Goal: Task Accomplishment & Management: Use online tool/utility

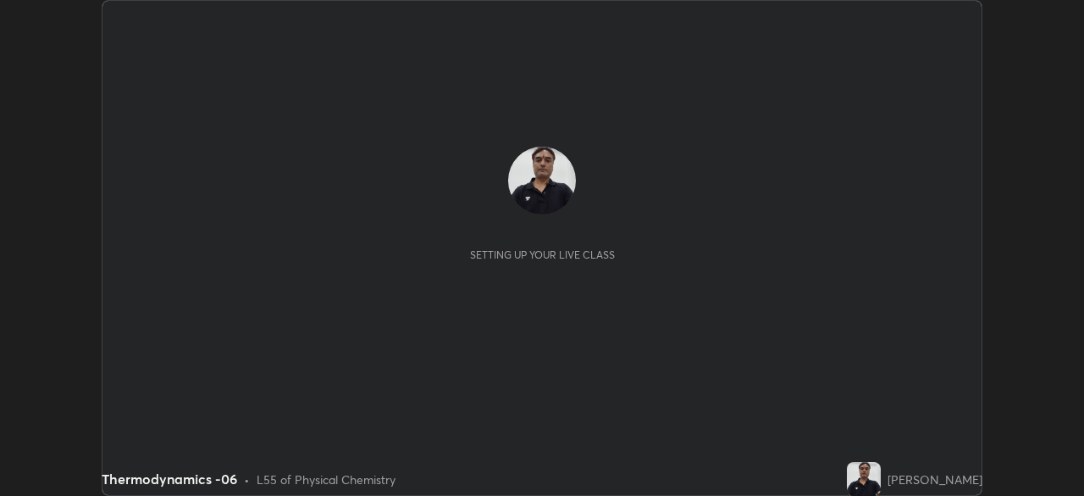
scroll to position [496, 1084]
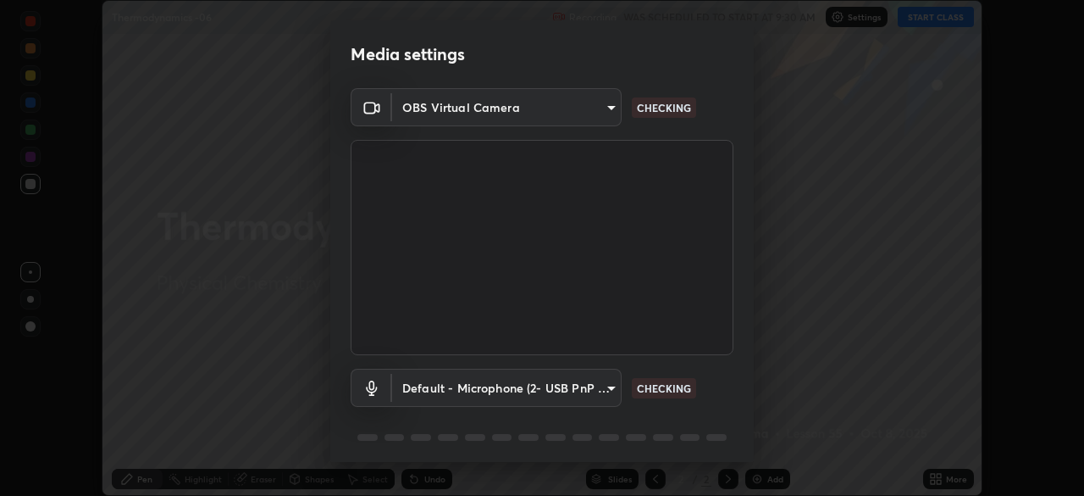
type input "3c3e881c1d4866bfd7e080c7bbf597d7771debadd28d1a9587aed4247d099012"
type input "default"
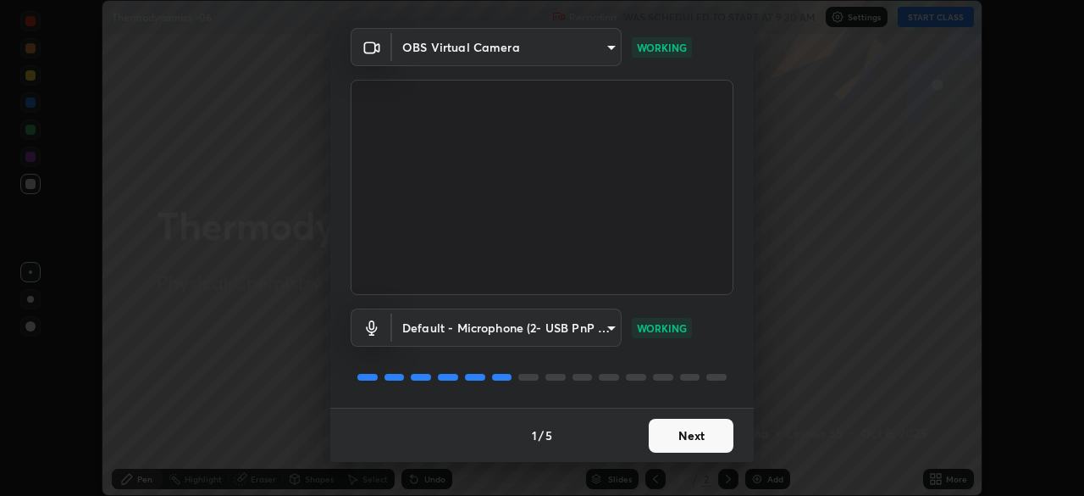
click at [677, 432] on button "Next" at bounding box center [691, 436] width 85 height 34
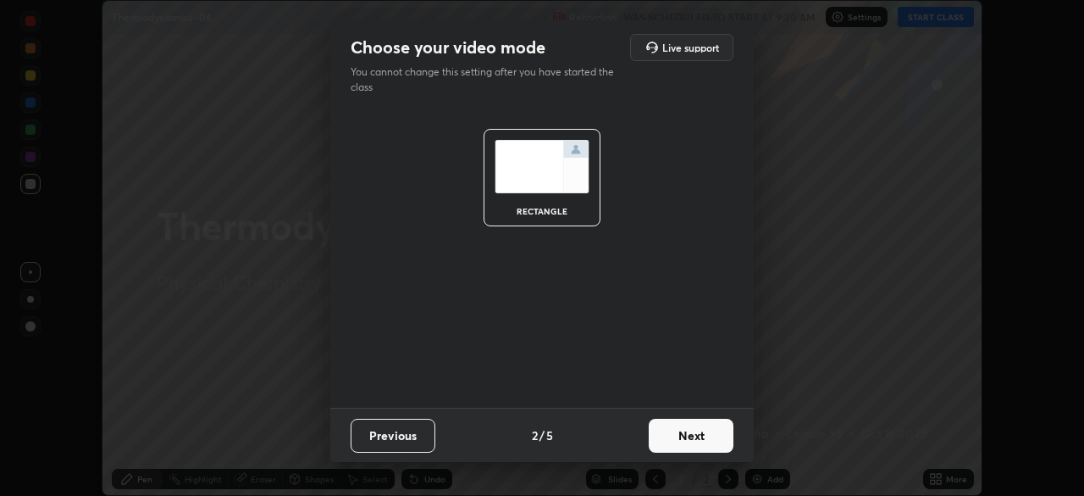
scroll to position [0, 0]
click at [675, 434] on button "Next" at bounding box center [691, 436] width 85 height 34
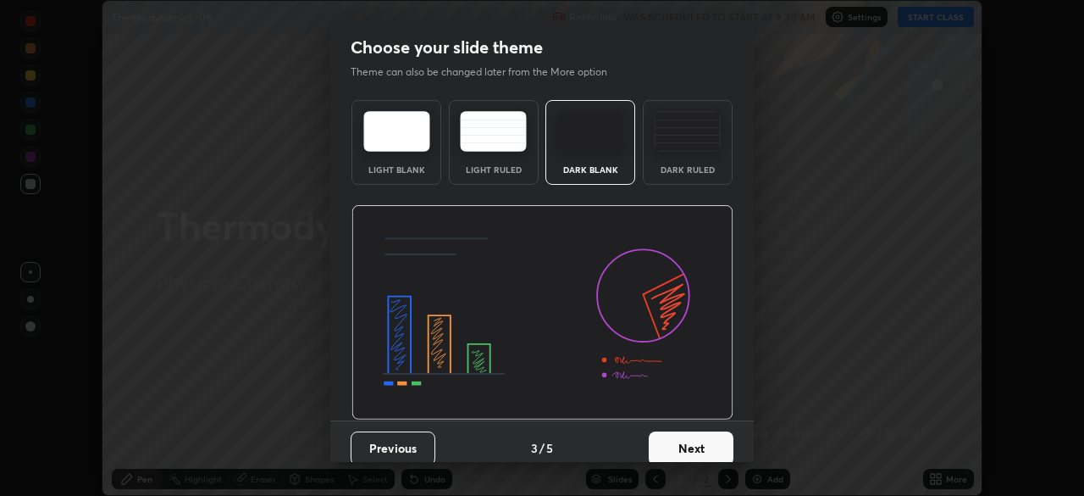
click at [673, 449] on button "Next" at bounding box center [691, 448] width 85 height 34
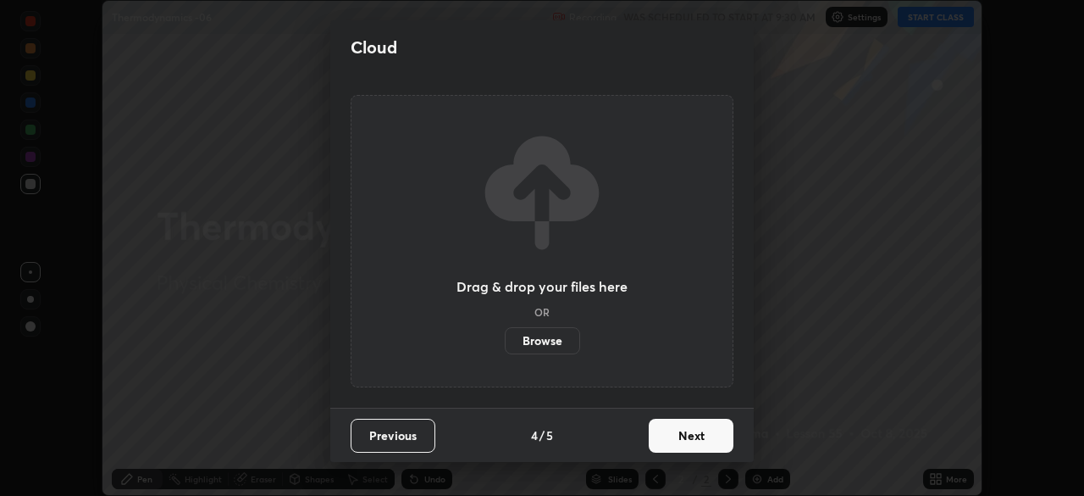
click at [670, 441] on button "Next" at bounding box center [691, 436] width 85 height 34
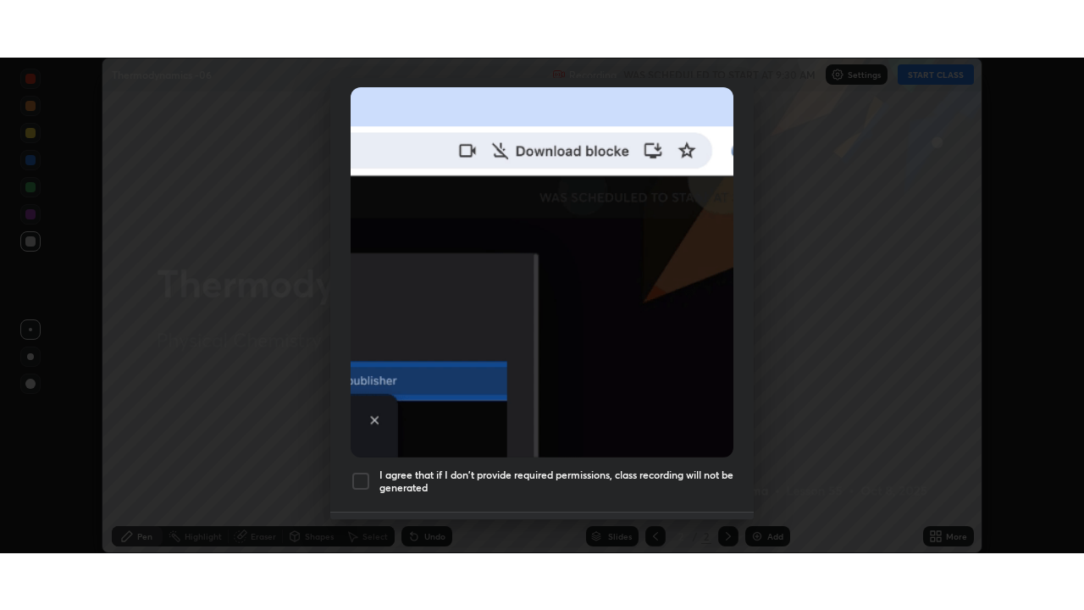
scroll to position [406, 0]
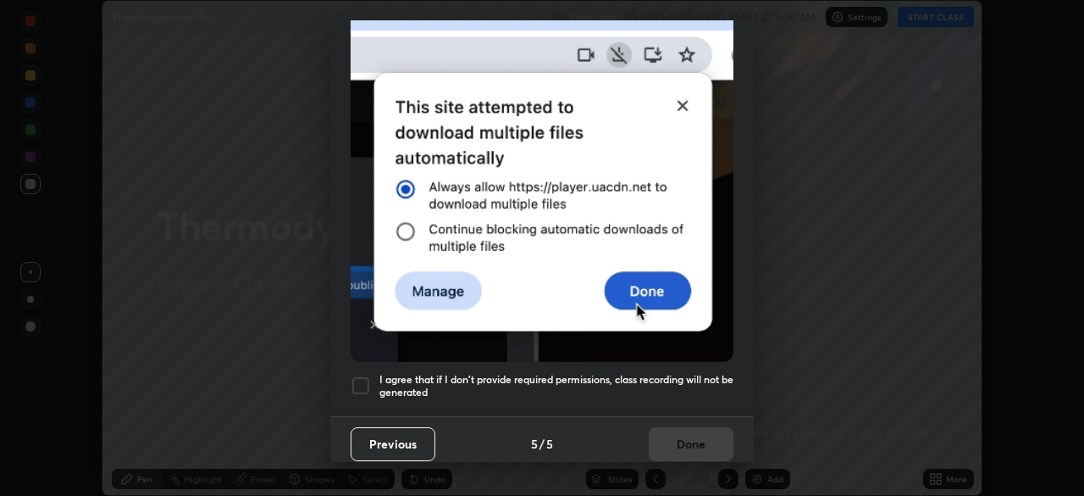
click at [361, 375] on div at bounding box center [361, 385] width 20 height 20
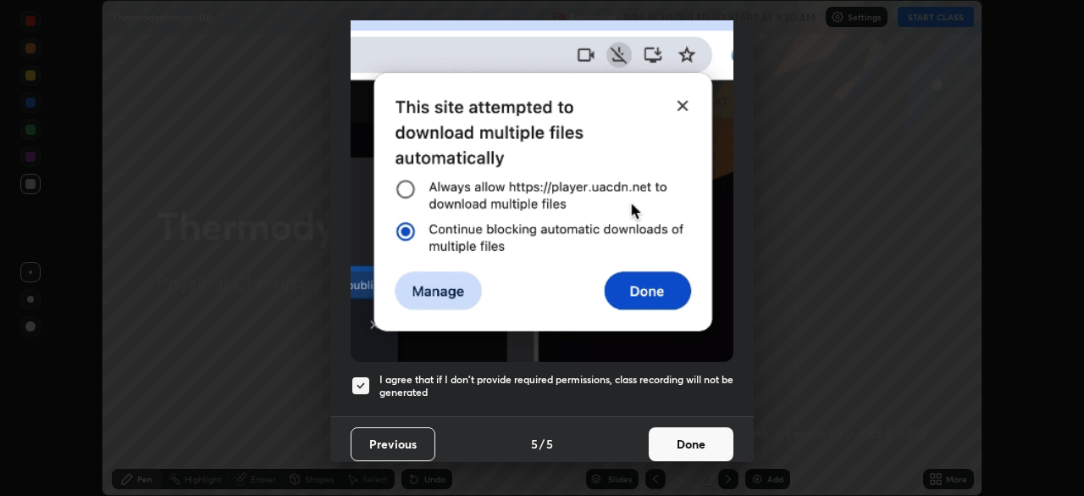
click at [672, 435] on button "Done" at bounding box center [691, 444] width 85 height 34
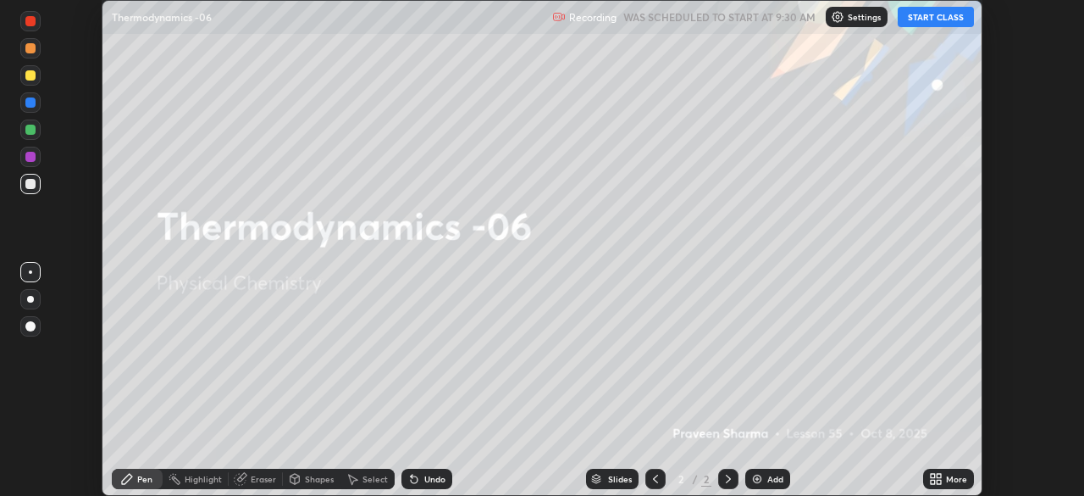
click at [939, 480] on icon at bounding box center [939, 482] width 4 height 4
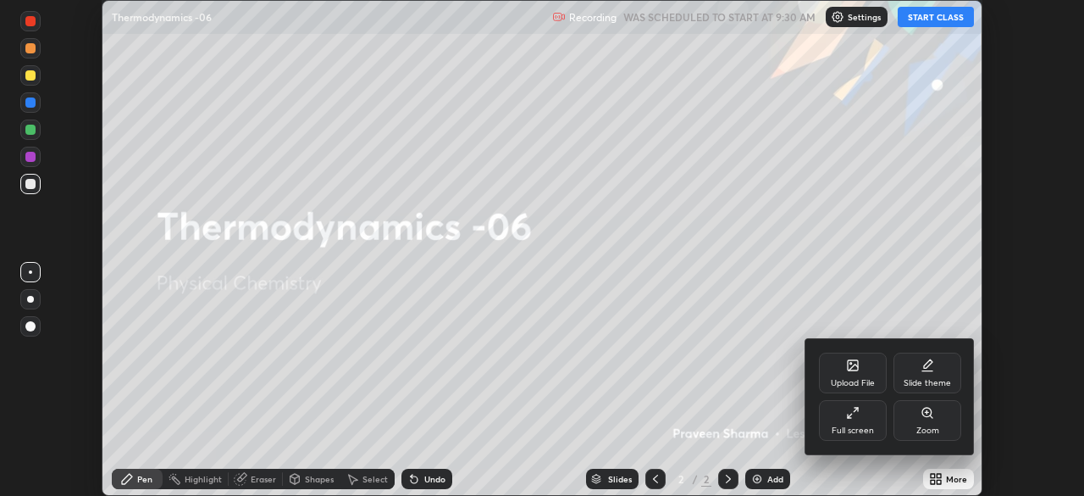
click at [853, 422] on div "Full screen" at bounding box center [853, 420] width 68 height 41
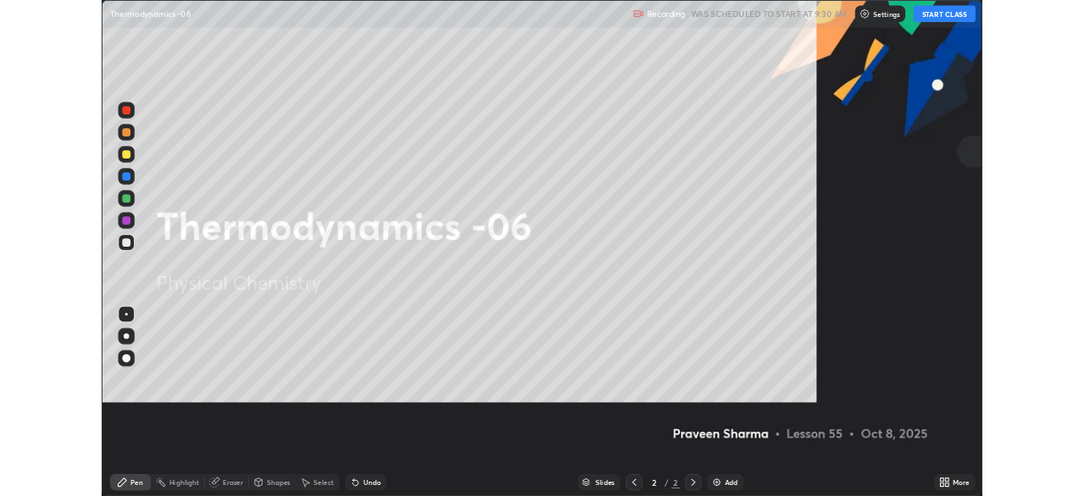
scroll to position [610, 1084]
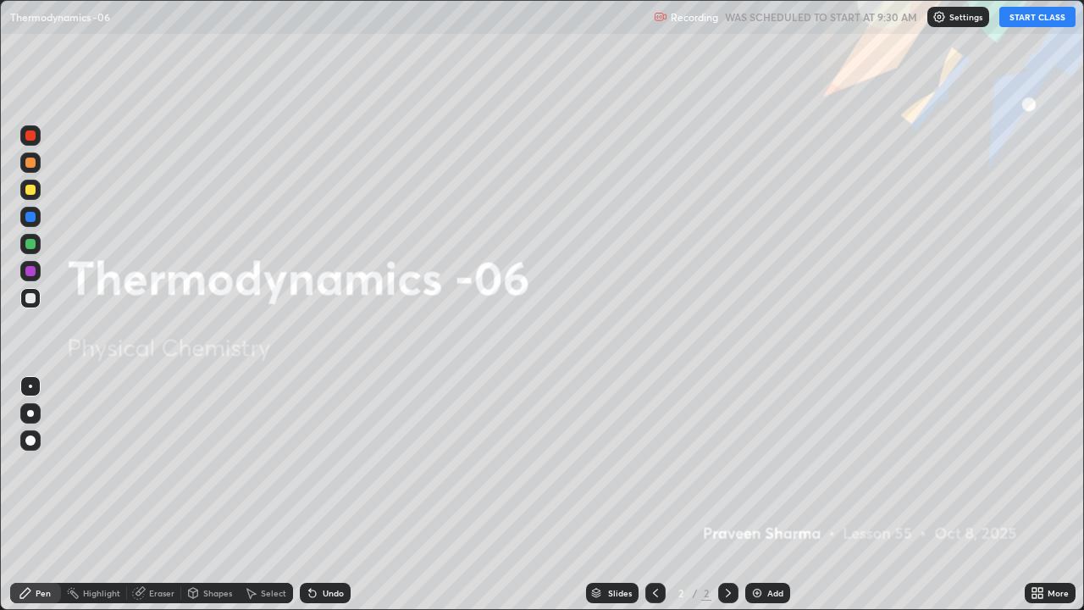
click at [1027, 19] on button "START CLASS" at bounding box center [1038, 17] width 76 height 20
click at [769, 495] on div "Add" at bounding box center [776, 593] width 16 height 8
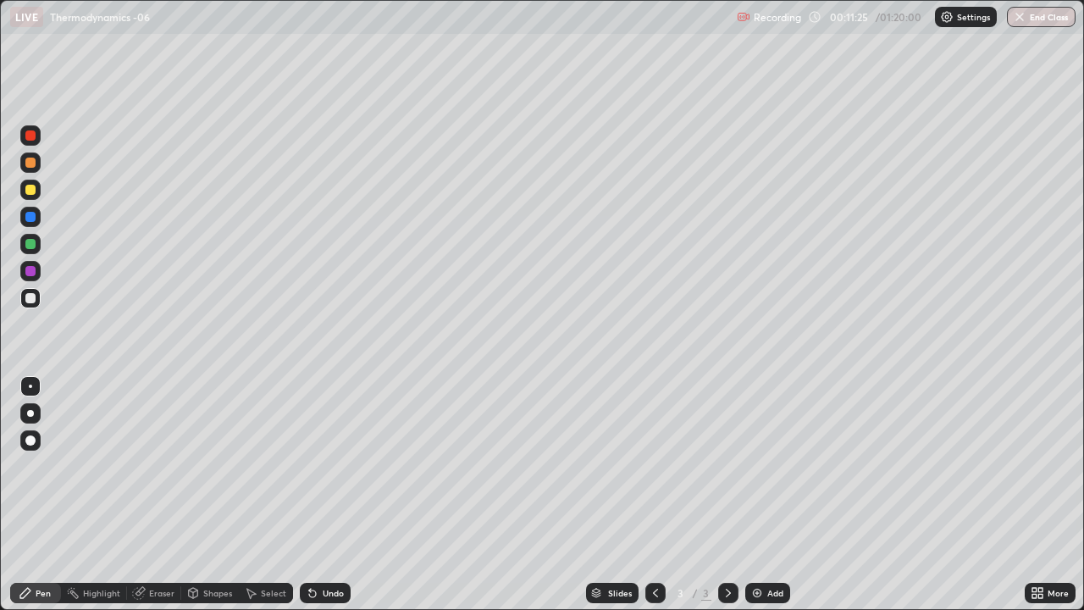
click at [330, 495] on div "Undo" at bounding box center [325, 593] width 51 height 20
click at [155, 495] on div "Eraser" at bounding box center [161, 593] width 25 height 8
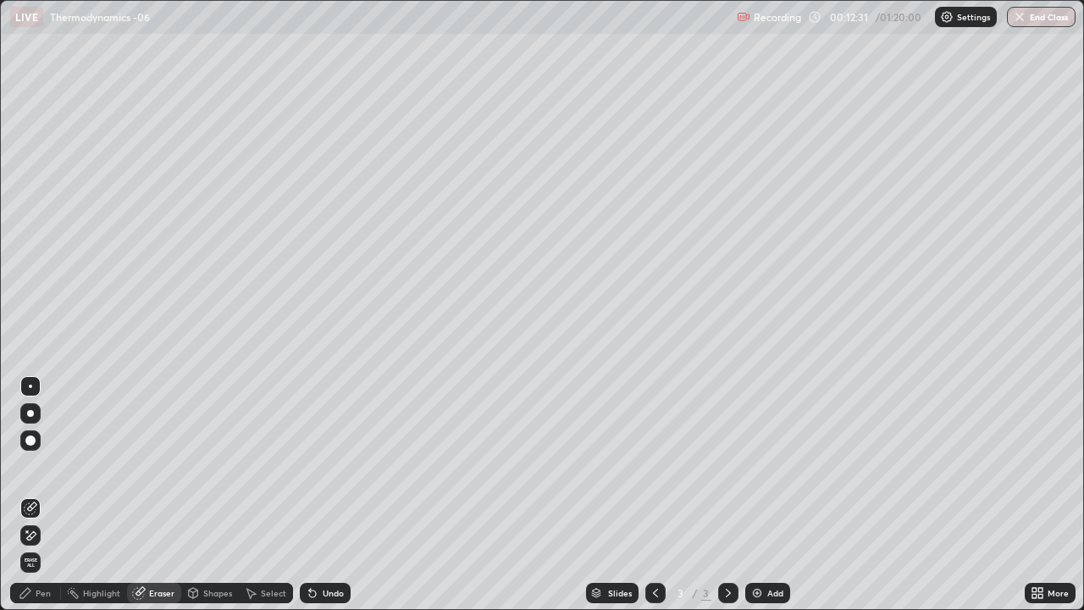
click at [30, 495] on icon at bounding box center [31, 536] width 14 height 14
click at [43, 495] on div "Pen" at bounding box center [43, 593] width 15 height 8
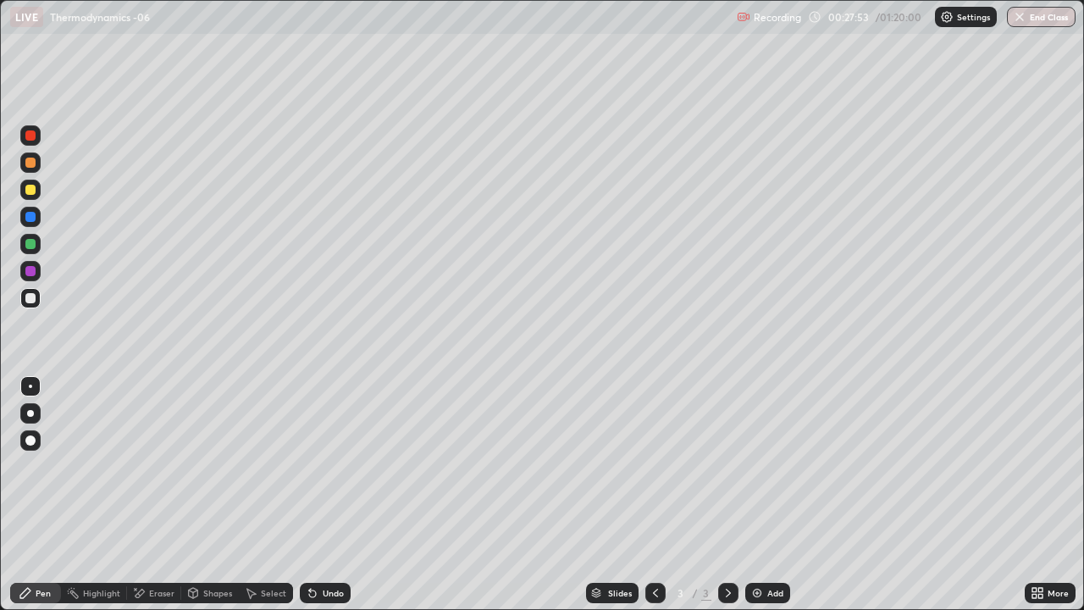
click at [147, 495] on div "Eraser" at bounding box center [154, 593] width 54 height 20
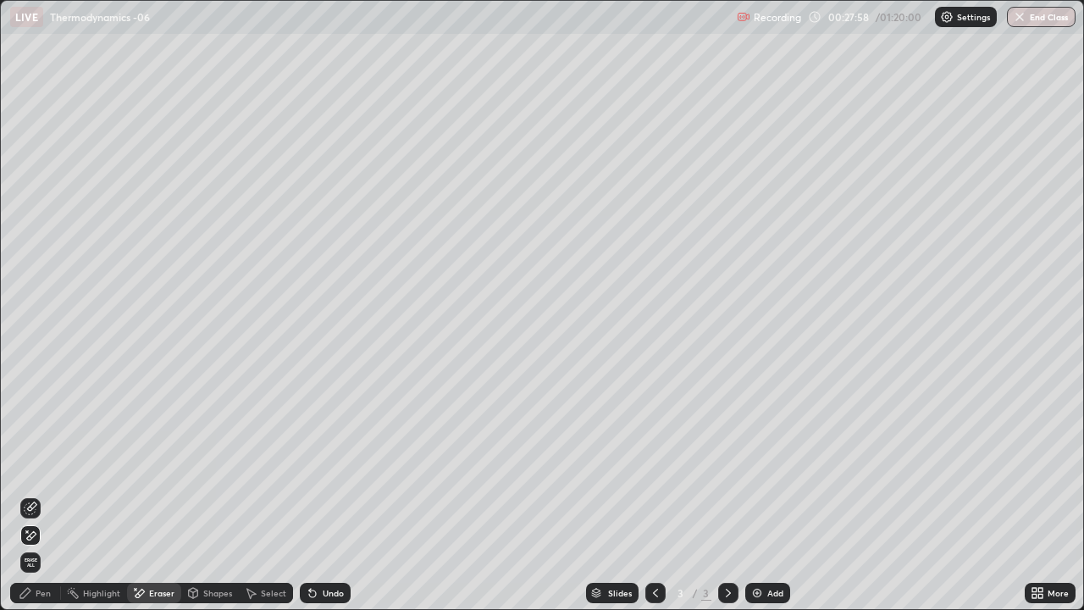
click at [32, 495] on icon at bounding box center [31, 509] width 14 height 14
click at [39, 495] on div "Pen" at bounding box center [43, 593] width 15 height 8
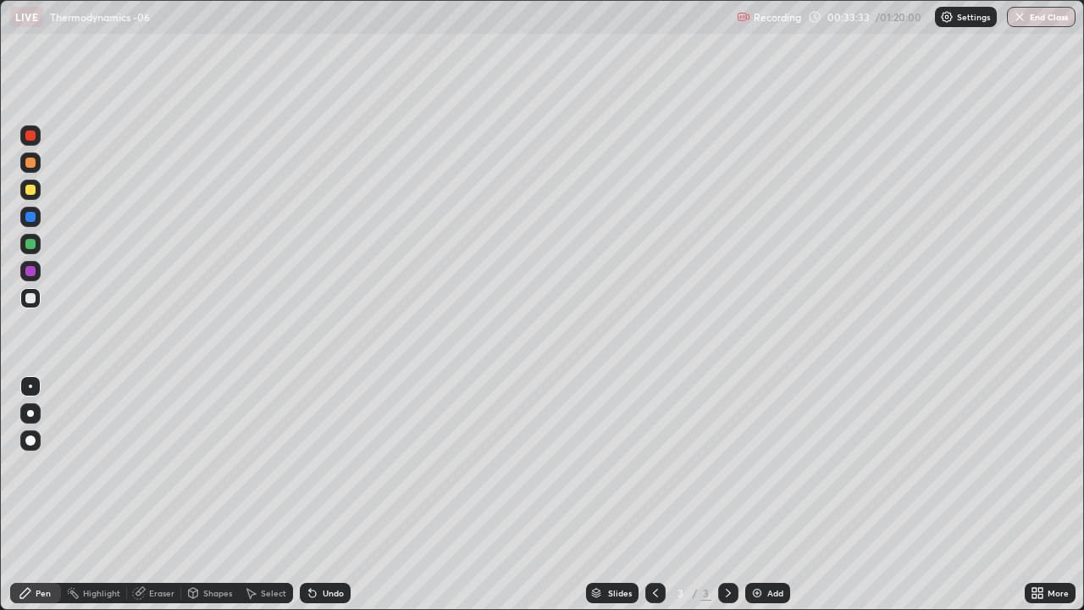
click at [763, 495] on div "Add" at bounding box center [768, 593] width 45 height 20
click at [312, 495] on icon at bounding box center [312, 594] width 7 height 7
click at [321, 495] on div "Undo" at bounding box center [325, 593] width 51 height 20
click at [323, 495] on div "Undo" at bounding box center [325, 593] width 51 height 20
click at [325, 495] on div "Undo" at bounding box center [333, 593] width 21 height 8
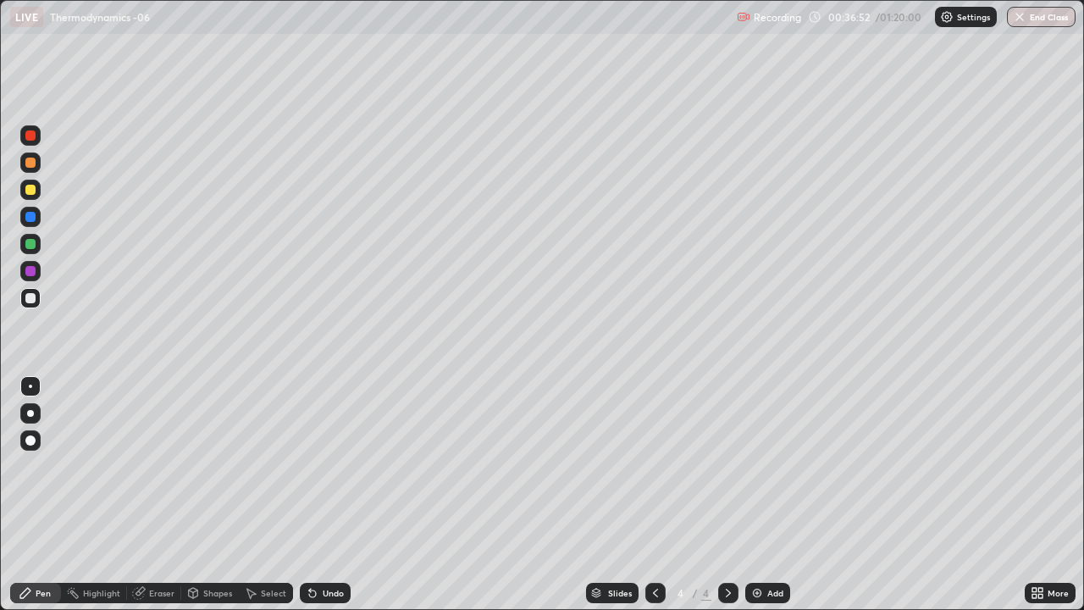
click at [324, 495] on div "Undo" at bounding box center [333, 593] width 21 height 8
click at [326, 495] on div "Undo" at bounding box center [333, 593] width 21 height 8
click at [327, 495] on div "Undo" at bounding box center [333, 593] width 21 height 8
click at [319, 495] on div "Undo" at bounding box center [325, 593] width 51 height 20
click at [315, 495] on icon at bounding box center [313, 593] width 14 height 14
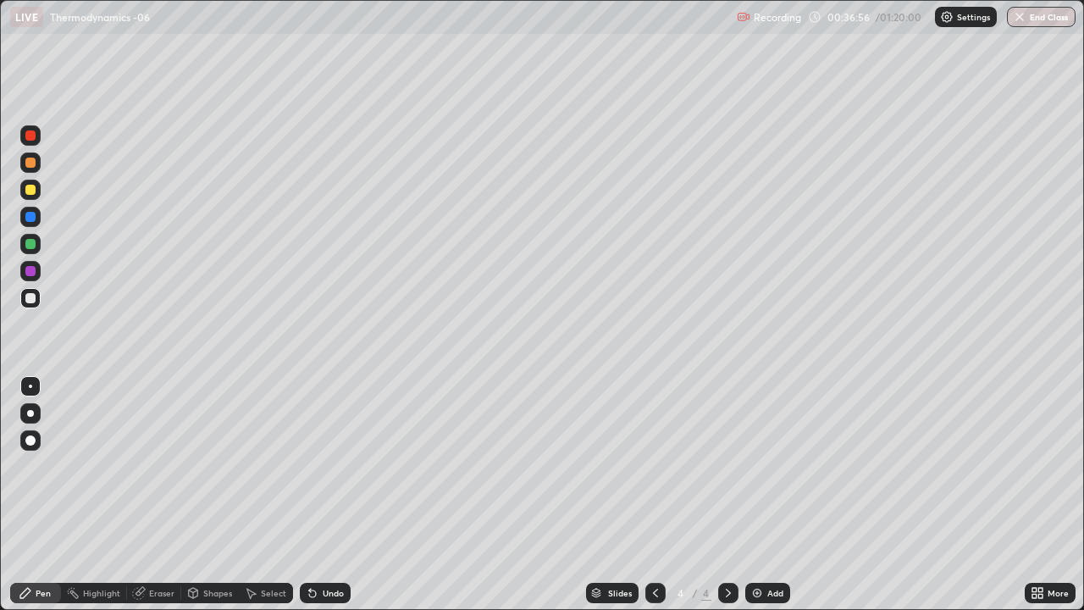
click at [315, 495] on icon at bounding box center [313, 593] width 14 height 14
click at [312, 495] on icon at bounding box center [312, 594] width 7 height 7
click at [309, 495] on icon at bounding box center [312, 594] width 7 height 7
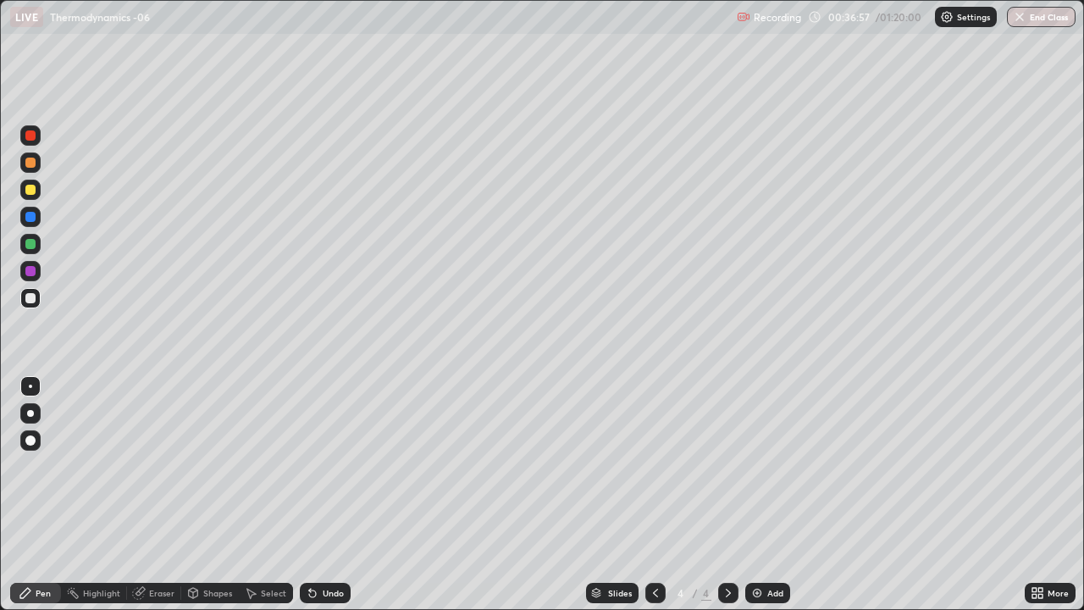
click at [311, 495] on icon at bounding box center [312, 594] width 7 height 7
click at [315, 495] on icon at bounding box center [313, 593] width 14 height 14
click at [38, 193] on div at bounding box center [30, 190] width 20 height 20
click at [335, 495] on div "Undo" at bounding box center [333, 593] width 21 height 8
click at [347, 495] on div "Undo" at bounding box center [325, 593] width 51 height 20
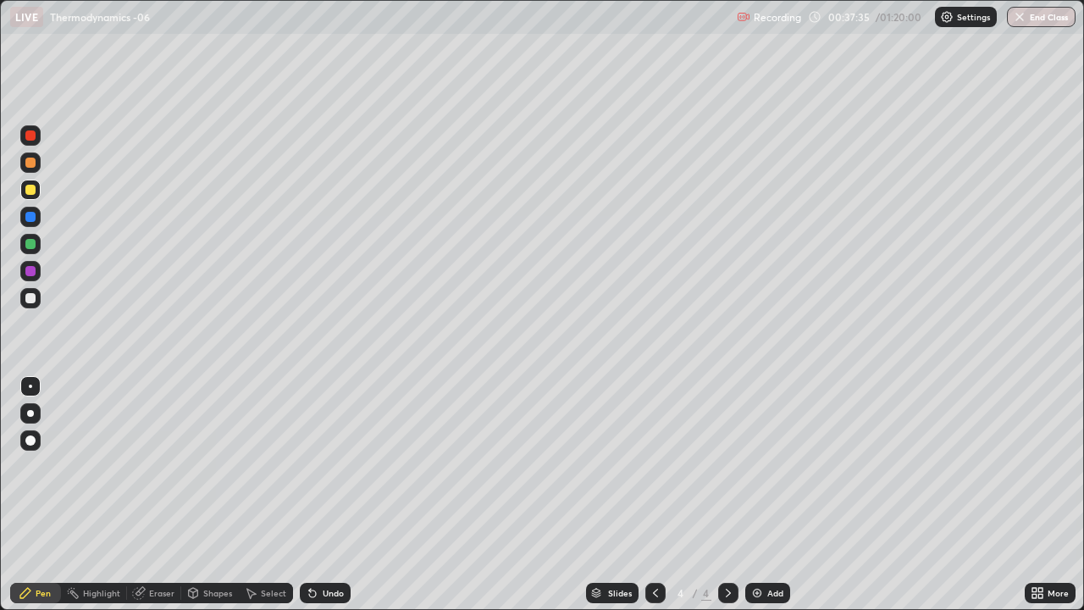
click at [38, 297] on div at bounding box center [30, 298] width 20 height 20
click at [38, 193] on div at bounding box center [30, 190] width 20 height 20
click at [28, 296] on div at bounding box center [30, 298] width 10 height 10
click at [30, 187] on div at bounding box center [30, 190] width 10 height 10
click at [318, 495] on div "Undo" at bounding box center [325, 593] width 51 height 20
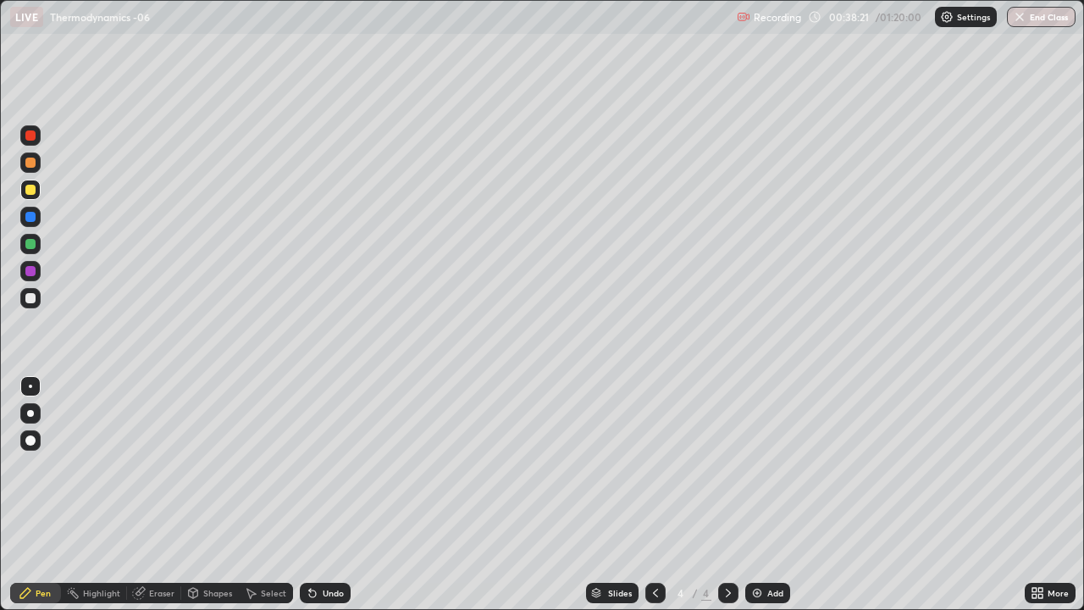
click at [324, 495] on div "Undo" at bounding box center [325, 593] width 51 height 20
click at [330, 495] on div "Undo" at bounding box center [333, 593] width 21 height 8
click at [313, 495] on icon at bounding box center [312, 594] width 7 height 7
click at [29, 247] on div at bounding box center [30, 244] width 10 height 10
click at [763, 495] on div "Add" at bounding box center [768, 593] width 45 height 20
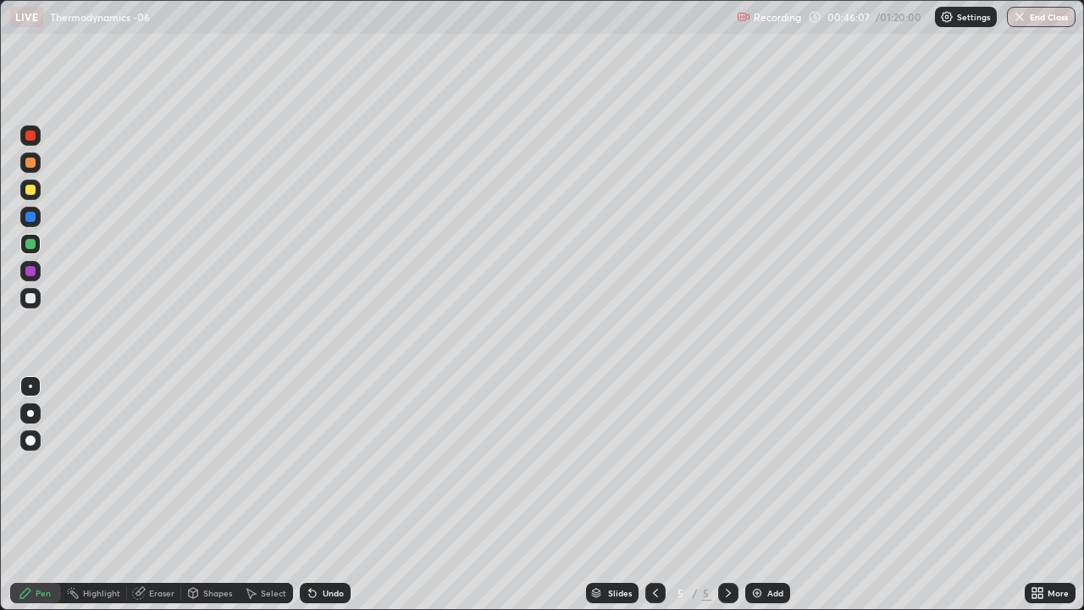
click at [31, 299] on div at bounding box center [30, 298] width 10 height 10
click at [328, 495] on div "Undo" at bounding box center [333, 593] width 21 height 8
click at [319, 495] on div "Undo" at bounding box center [325, 593] width 51 height 20
click at [323, 495] on div "Undo" at bounding box center [333, 593] width 21 height 8
click at [326, 495] on div "Undo" at bounding box center [333, 593] width 21 height 8
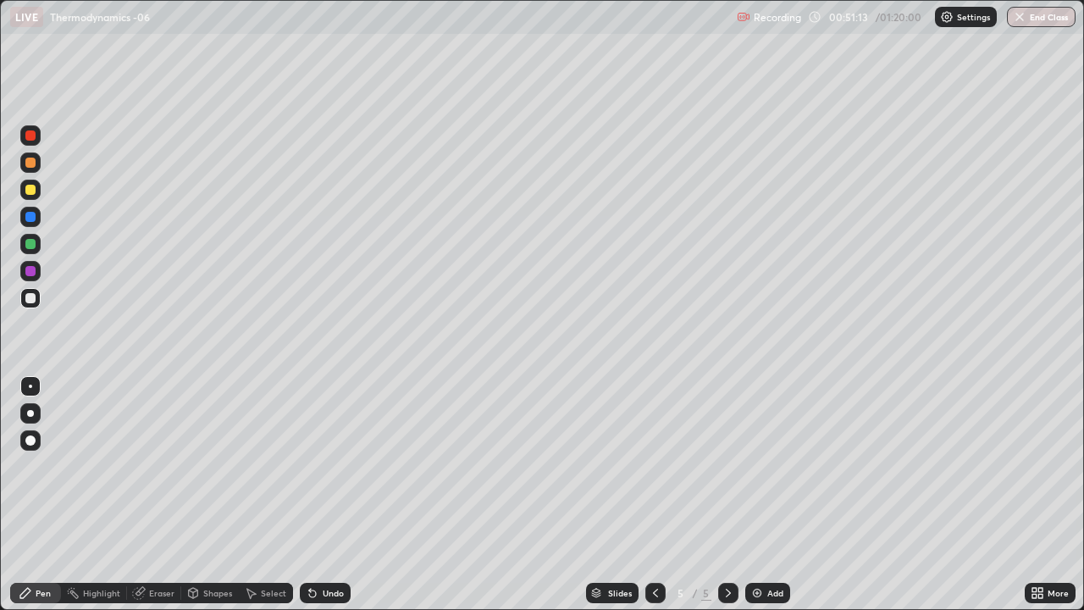
click at [328, 495] on div "Undo" at bounding box center [333, 593] width 21 height 8
click at [327, 495] on div "Undo" at bounding box center [333, 593] width 21 height 8
click at [325, 495] on div "Undo" at bounding box center [333, 593] width 21 height 8
click at [328, 495] on div "Undo" at bounding box center [333, 593] width 21 height 8
click at [327, 495] on div "Undo" at bounding box center [333, 593] width 21 height 8
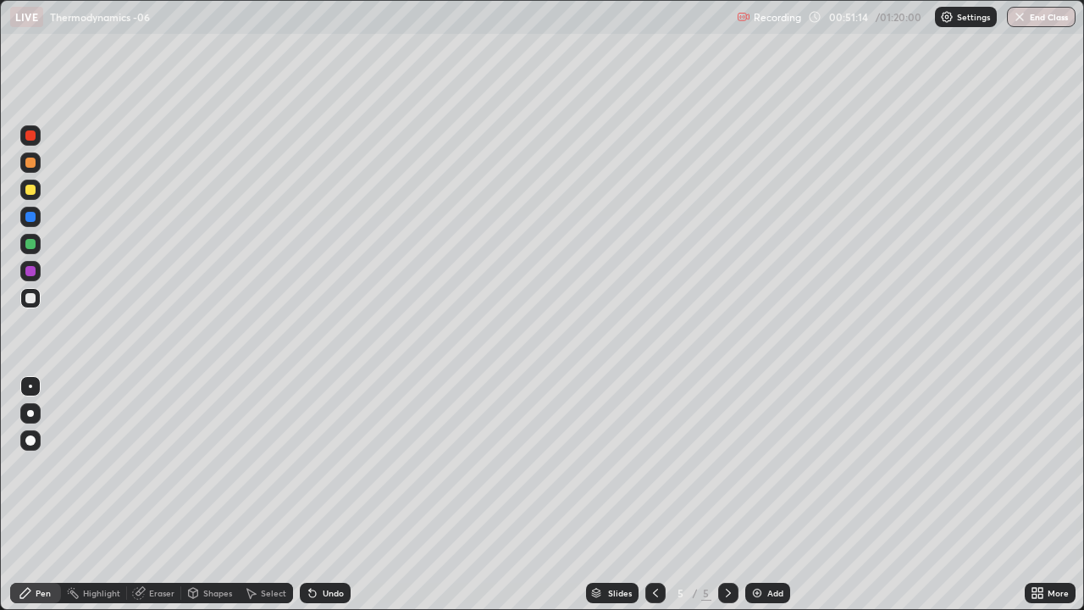
click at [328, 495] on div "Undo" at bounding box center [333, 593] width 21 height 8
click at [327, 495] on div "Undo" at bounding box center [333, 593] width 21 height 8
click at [326, 495] on div "Undo" at bounding box center [333, 593] width 21 height 8
click at [768, 495] on div "Add" at bounding box center [768, 593] width 45 height 20
click at [329, 495] on div "Undo" at bounding box center [333, 593] width 21 height 8
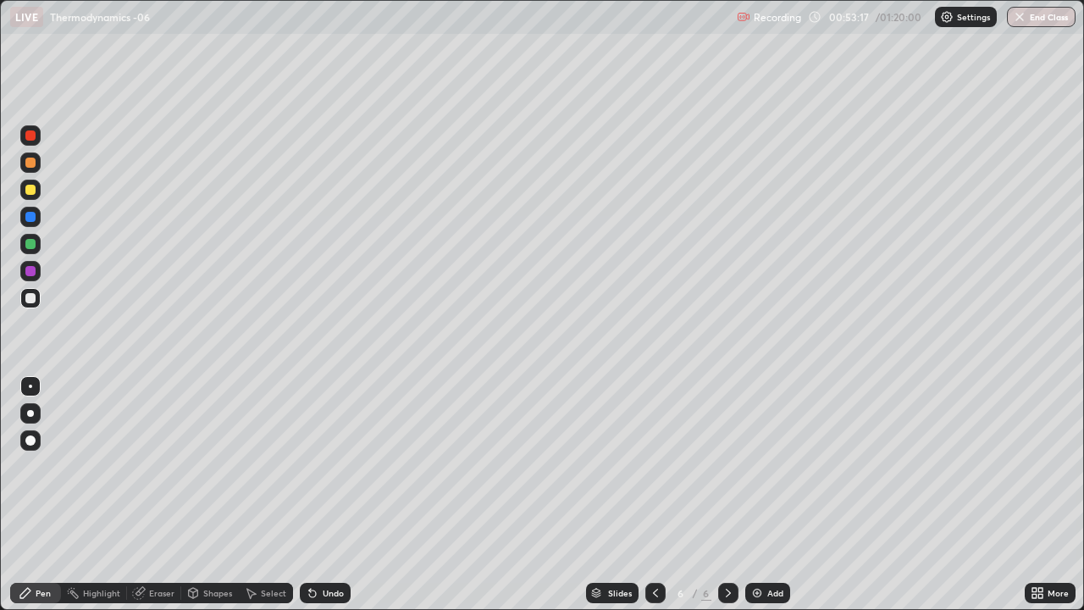
click at [310, 495] on icon at bounding box center [312, 594] width 7 height 7
click at [312, 495] on icon at bounding box center [312, 594] width 7 height 7
click at [326, 495] on div "Undo" at bounding box center [325, 593] width 51 height 20
click at [325, 495] on div "Undo" at bounding box center [333, 593] width 21 height 8
click at [326, 495] on div "Undo" at bounding box center [333, 593] width 21 height 8
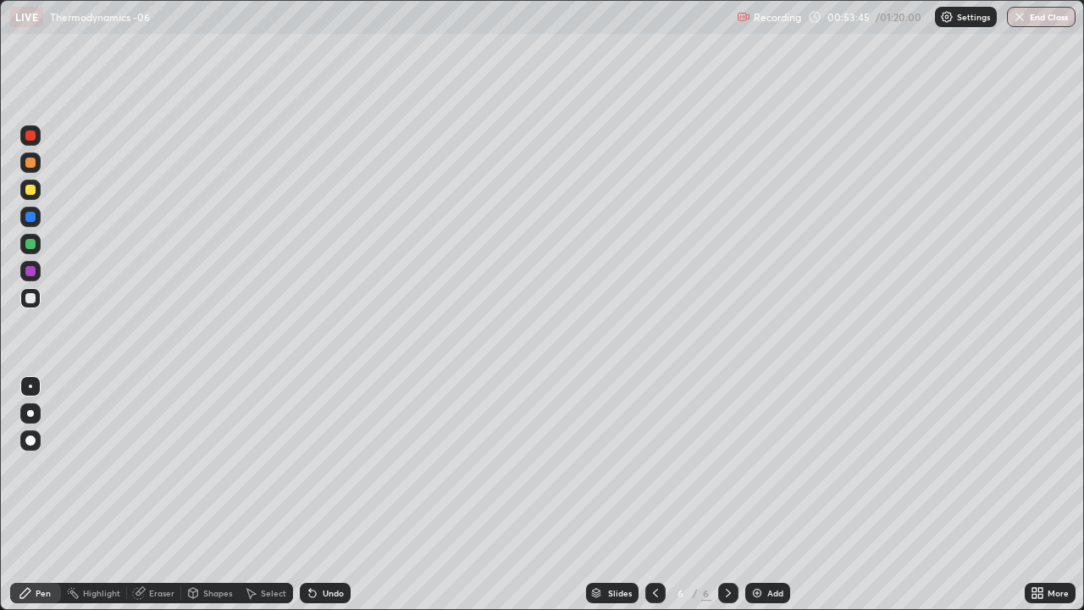
click at [328, 495] on div "Undo" at bounding box center [333, 593] width 21 height 8
click at [31, 189] on div at bounding box center [30, 190] width 10 height 10
click at [323, 495] on div "Undo" at bounding box center [333, 593] width 21 height 8
click at [317, 495] on div "Undo" at bounding box center [325, 593] width 51 height 20
click at [325, 495] on div "Undo" at bounding box center [333, 593] width 21 height 8
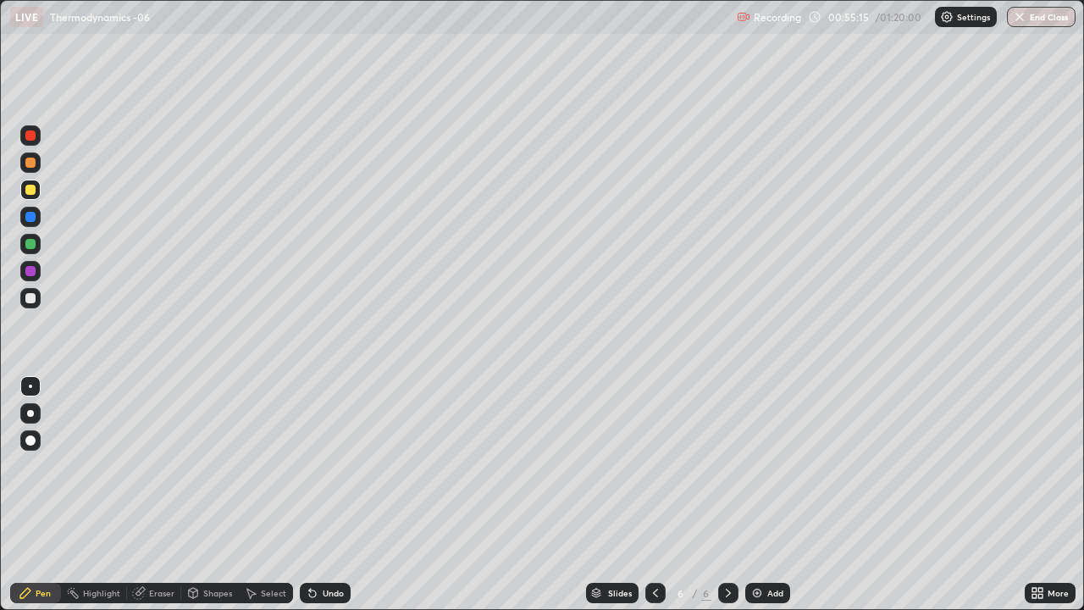
click at [323, 495] on div "Undo" at bounding box center [333, 593] width 21 height 8
click at [324, 495] on div "Undo" at bounding box center [333, 593] width 21 height 8
click at [654, 495] on icon at bounding box center [656, 593] width 14 height 14
click at [725, 495] on div at bounding box center [728, 593] width 20 height 20
click at [323, 495] on div "Undo" at bounding box center [333, 593] width 21 height 8
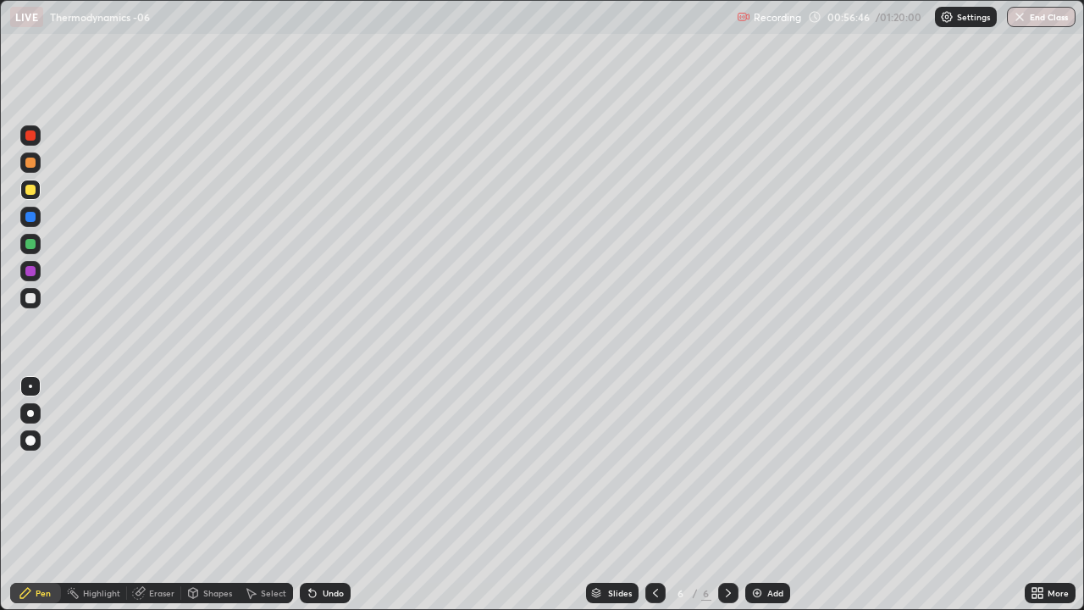
click at [323, 495] on div "Undo" at bounding box center [333, 593] width 21 height 8
click at [313, 495] on icon at bounding box center [312, 594] width 7 height 7
click at [773, 495] on div "Add" at bounding box center [768, 593] width 45 height 20
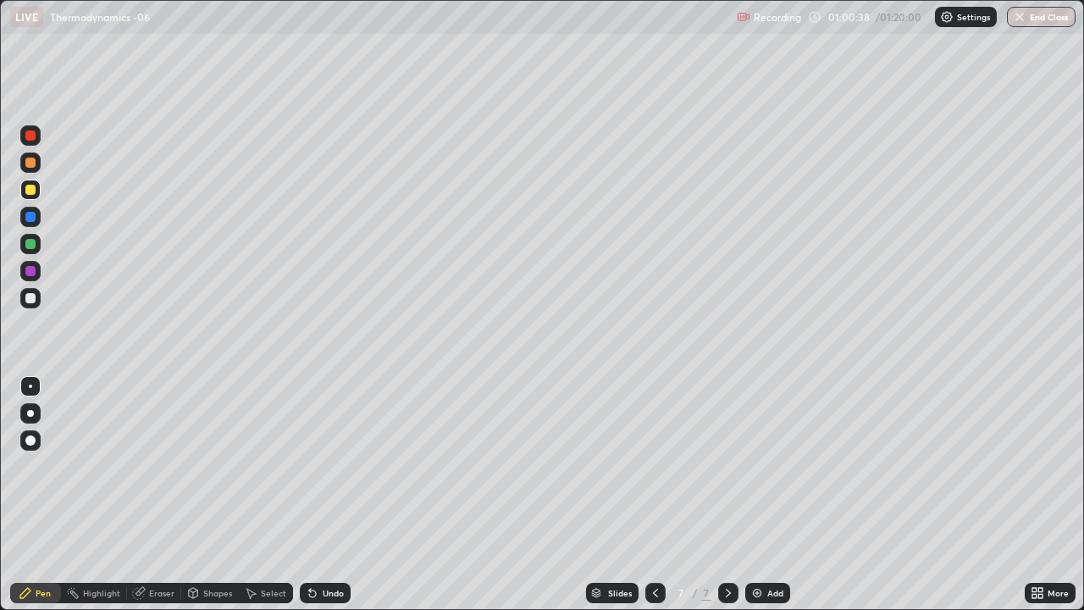
click at [33, 302] on div at bounding box center [30, 298] width 10 height 10
click at [333, 495] on div "Undo" at bounding box center [333, 593] width 21 height 8
click at [317, 495] on div "Undo" at bounding box center [325, 593] width 51 height 20
click at [323, 495] on div "Undo" at bounding box center [325, 593] width 51 height 20
click at [330, 495] on div "Undo" at bounding box center [333, 593] width 21 height 8
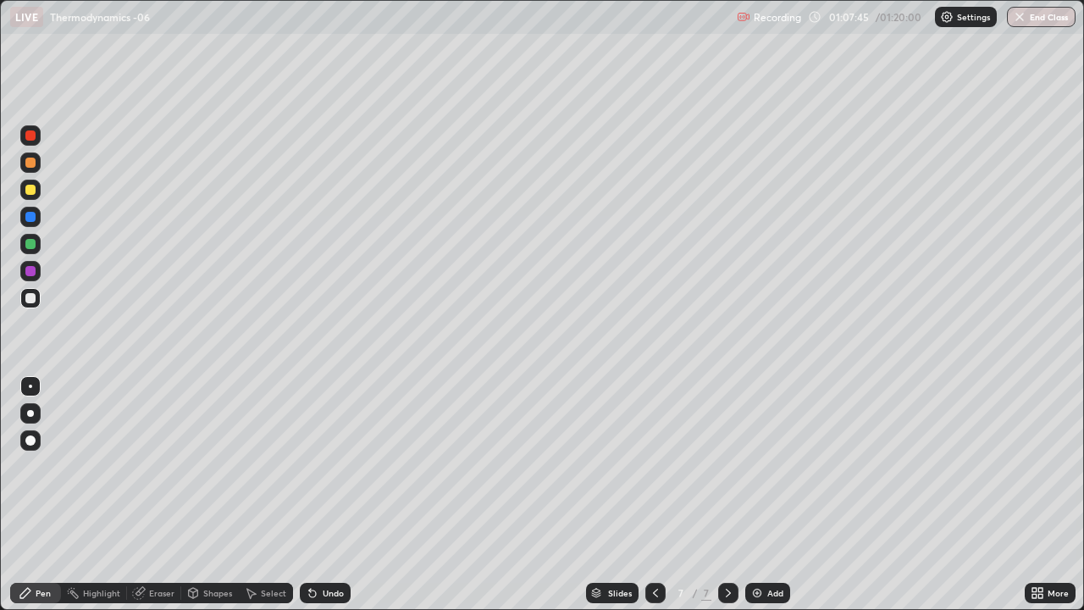
click at [761, 495] on img at bounding box center [758, 593] width 14 height 14
click at [327, 495] on div "Undo" at bounding box center [325, 593] width 51 height 20
click at [331, 495] on div "Undo" at bounding box center [333, 593] width 21 height 8
click at [342, 495] on div "Undo" at bounding box center [325, 593] width 51 height 20
click at [754, 495] on img at bounding box center [758, 593] width 14 height 14
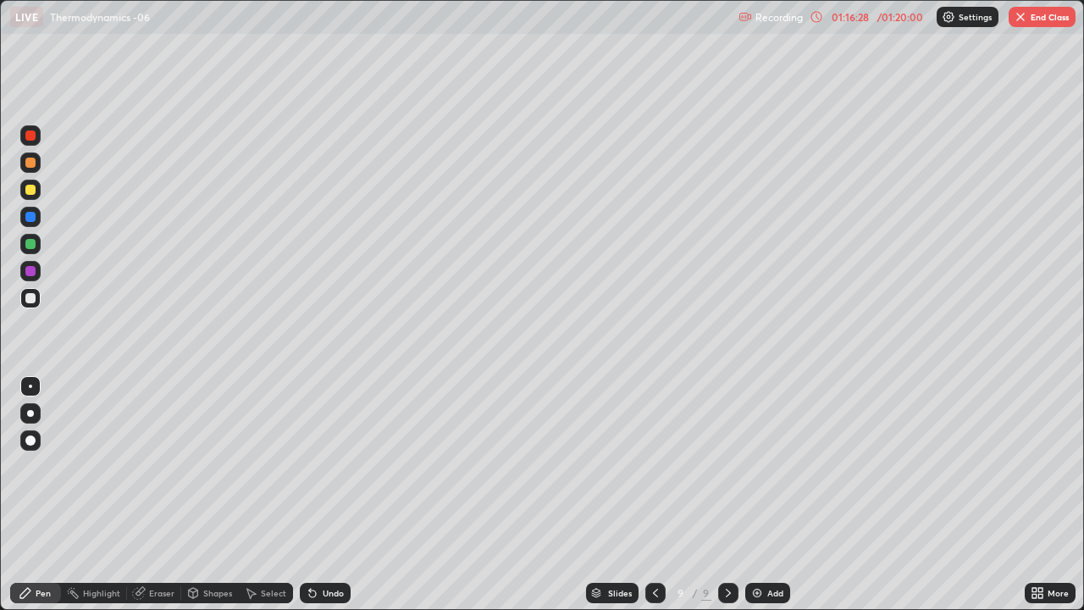
click at [335, 495] on div "Undo" at bounding box center [325, 593] width 51 height 20
click at [323, 495] on div "Undo" at bounding box center [333, 593] width 21 height 8
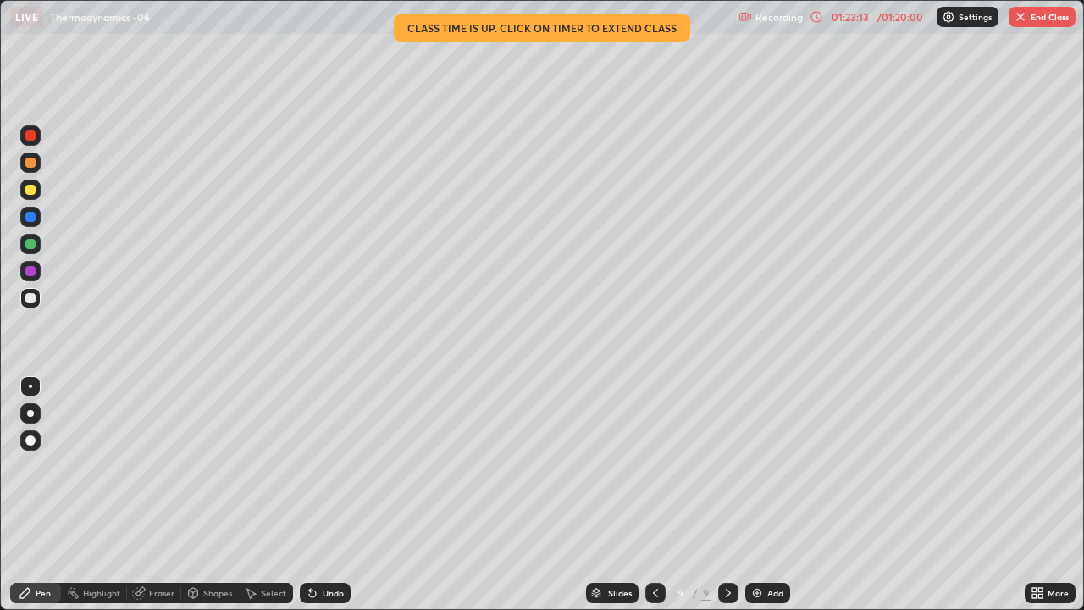
click at [1040, 26] on button "End Class" at bounding box center [1042, 17] width 67 height 20
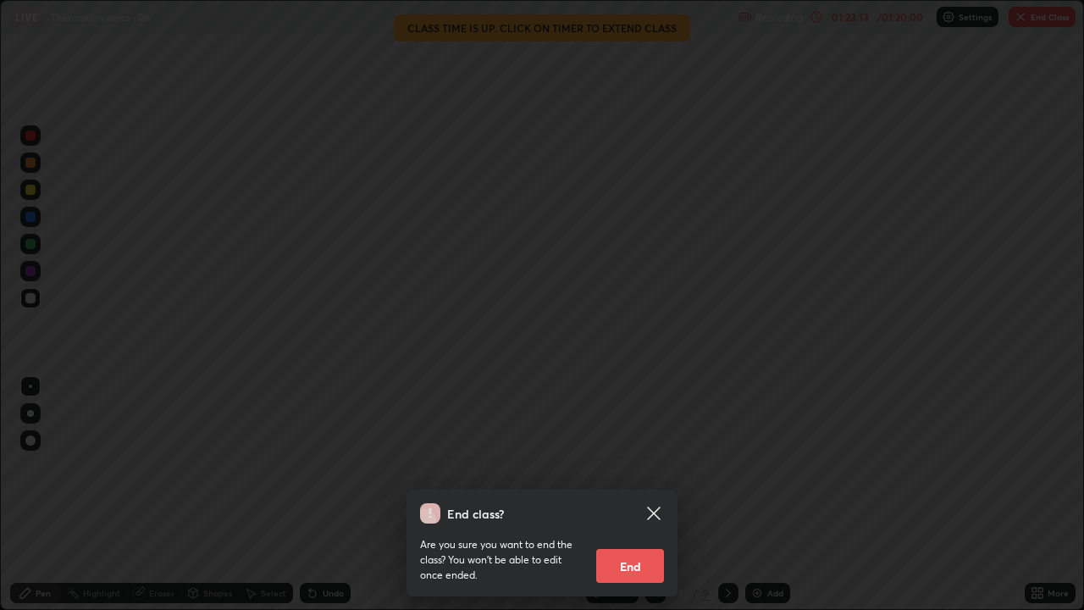
click at [1042, 16] on div "End class? Are you sure you want to end the class? You won’t be able to edit on…" at bounding box center [542, 305] width 1084 height 610
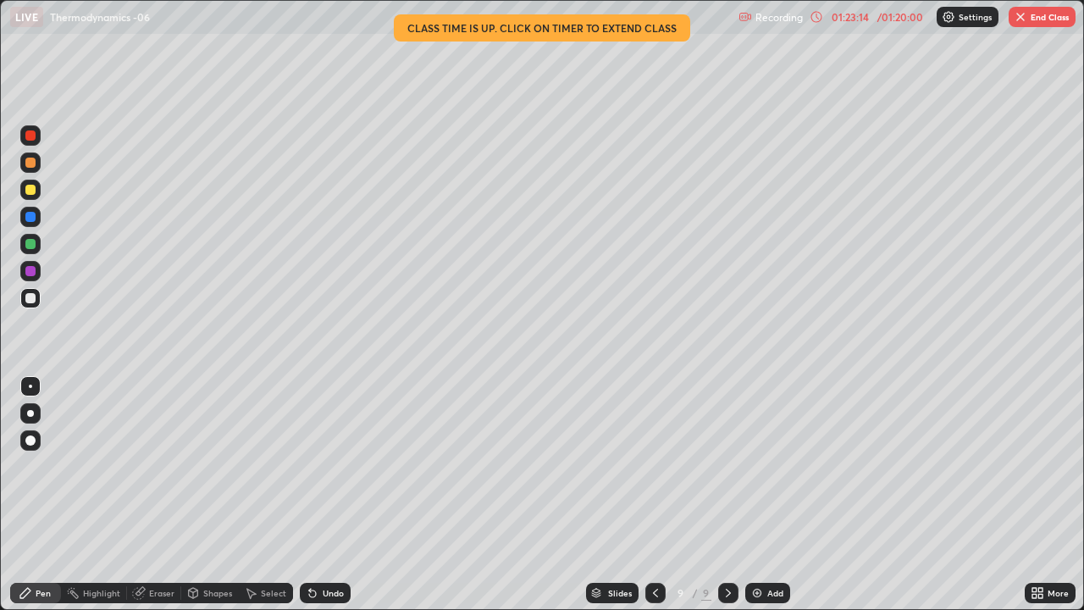
click at [1035, 17] on button "End Class" at bounding box center [1042, 17] width 67 height 20
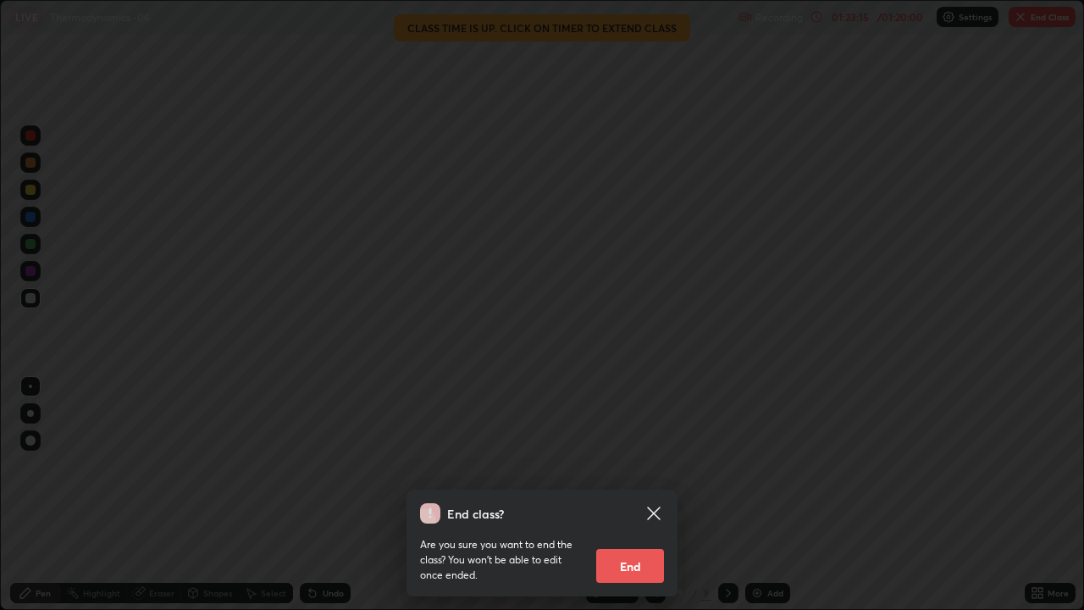
click at [646, 495] on button "End" at bounding box center [630, 566] width 68 height 34
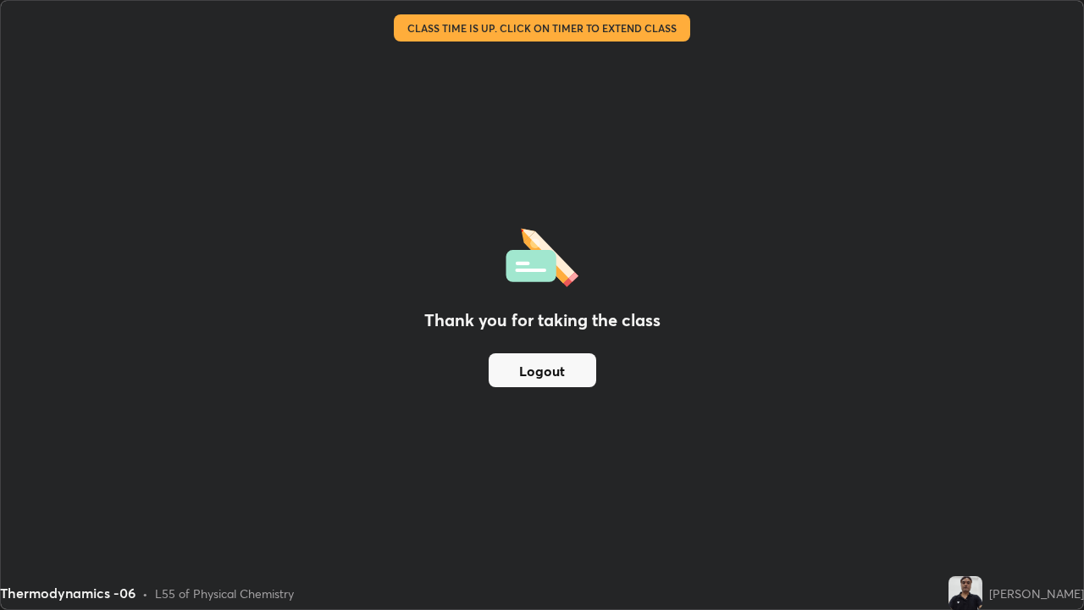
click at [567, 365] on button "Logout" at bounding box center [543, 370] width 108 height 34
click at [551, 367] on button "Logout" at bounding box center [543, 370] width 108 height 34
click at [540, 364] on button "Logout" at bounding box center [543, 370] width 108 height 34
click at [887, 373] on div "Thank you for taking the class Logout" at bounding box center [542, 305] width 1083 height 608
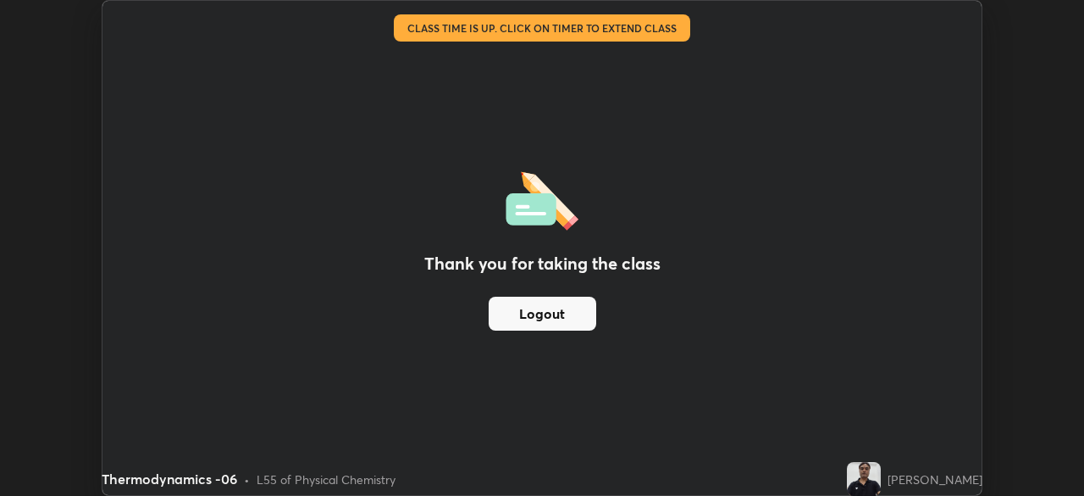
scroll to position [84229, 83641]
